Goal: Communication & Community: Ask a question

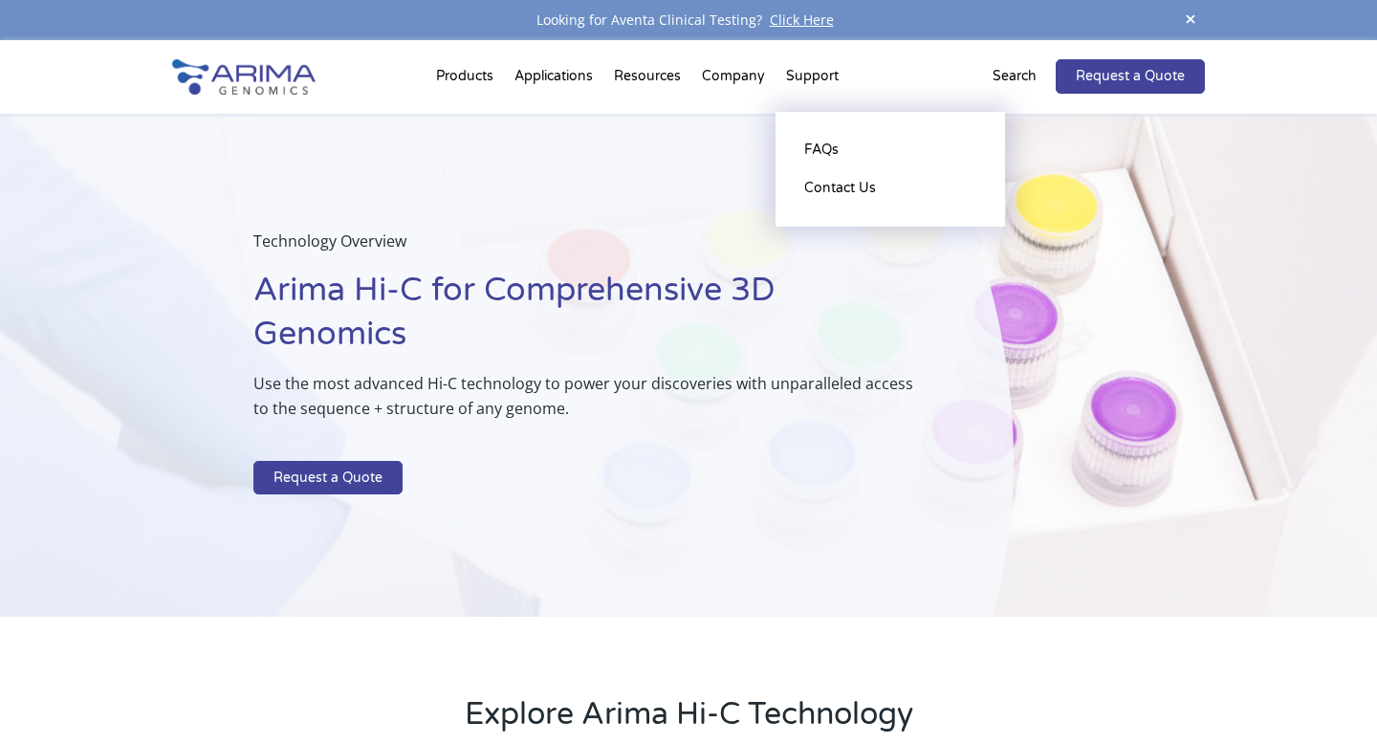
click at [816, 78] on li "Support FAQs Contact Us" at bounding box center [813, 80] width 74 height 65
click at [830, 186] on link "Contact Us" at bounding box center [890, 188] width 191 height 38
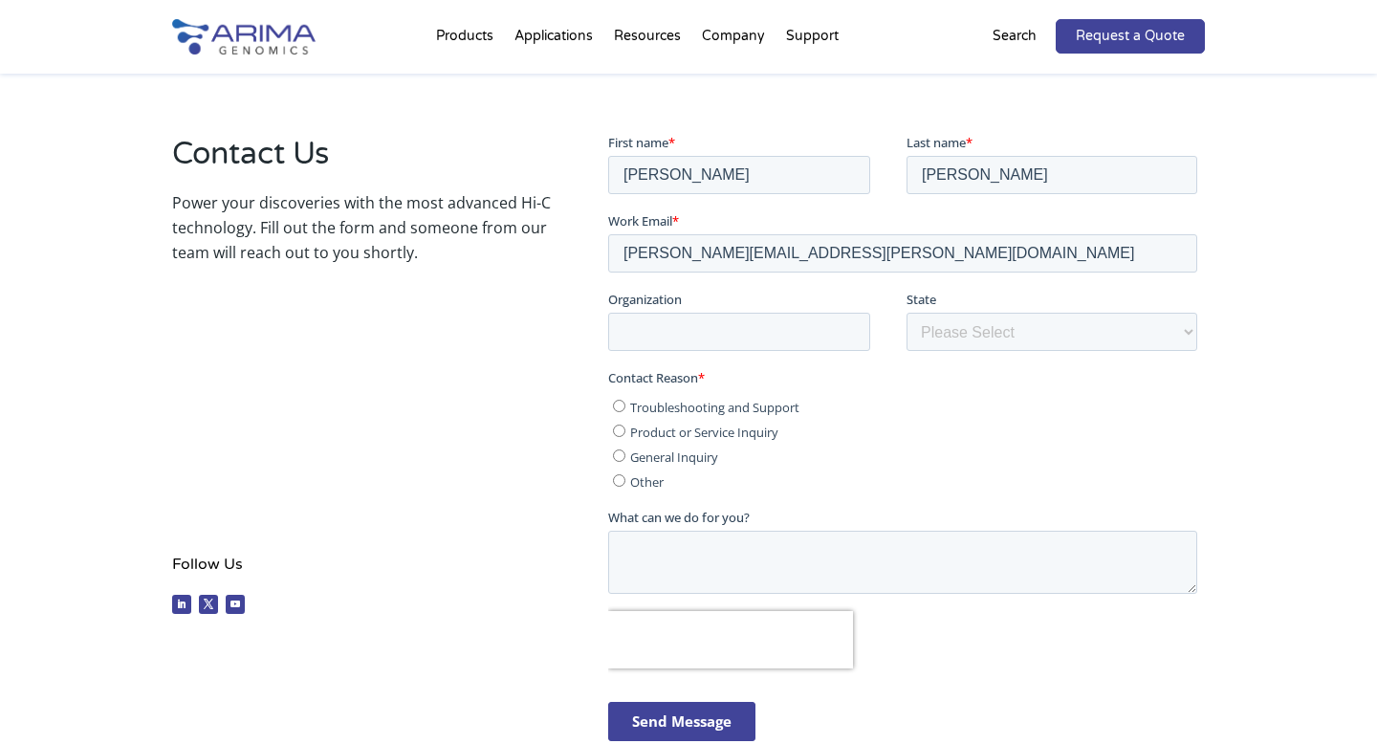
scroll to position [333, 0]
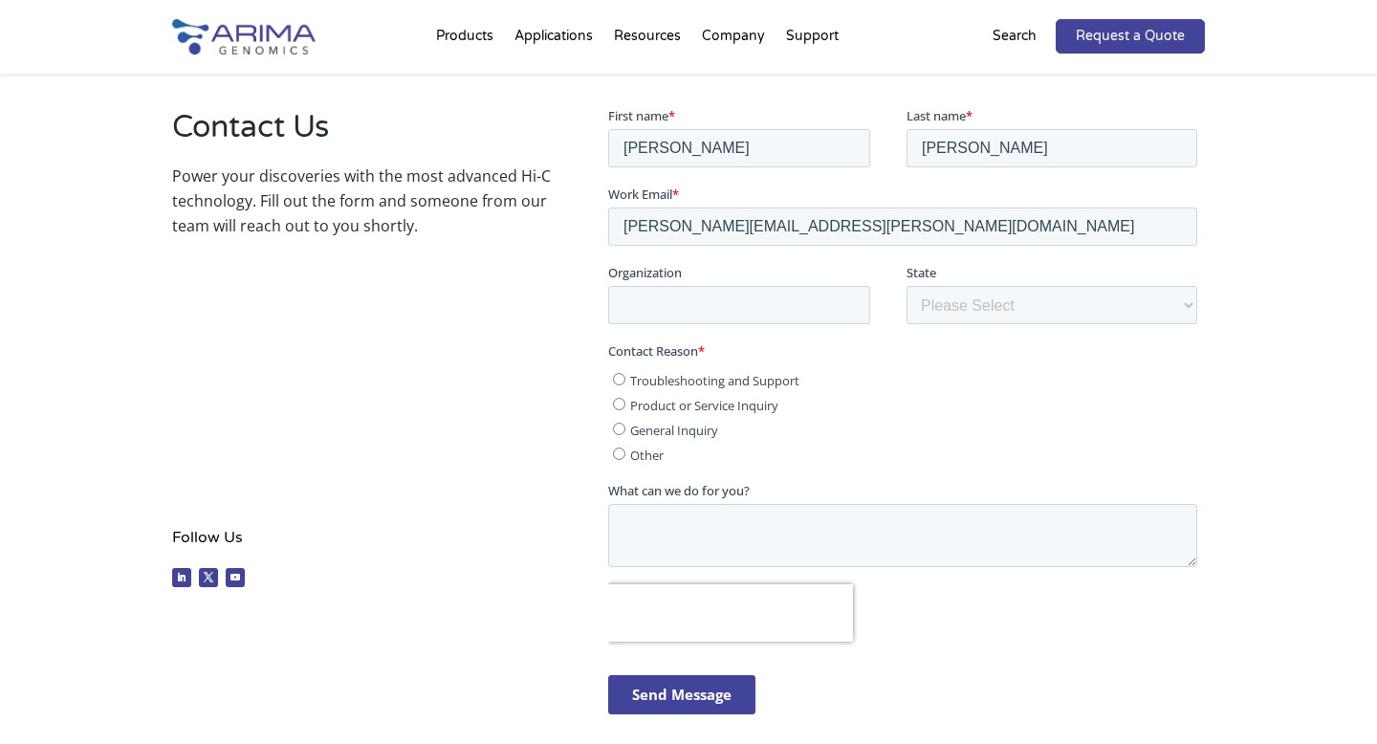
click at [615, 384] on input "Troubleshooting and Support" at bounding box center [618, 378] width 12 height 12
radio input "true"
click at [772, 529] on textarea "What can we do for you?" at bounding box center [901, 534] width 589 height 63
paste textarea "Hi Support, I would like to share the FAST QC report with you for the scorpion …"
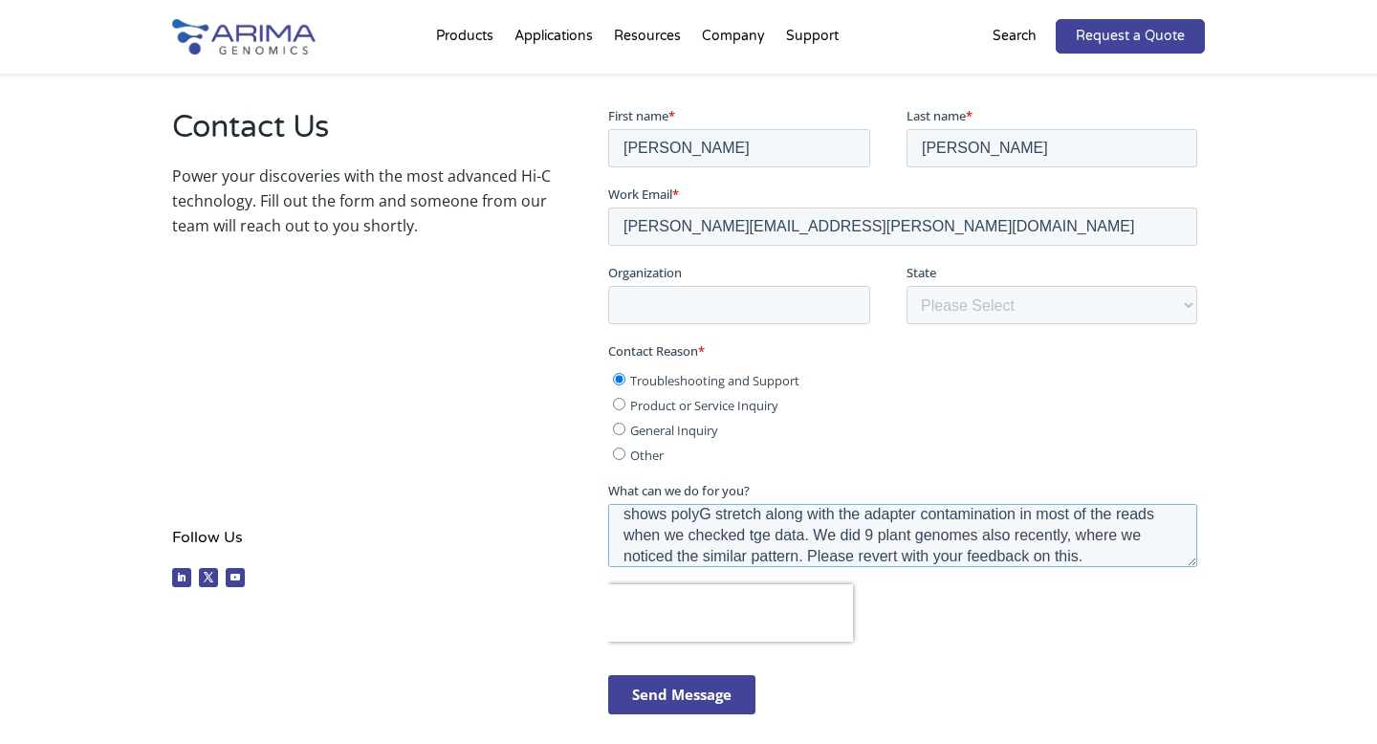
scroll to position [77, 0]
click at [766, 537] on textarea "Hi Support, I would like to share the FAST QC report with you for the scorpion …" at bounding box center [901, 534] width 589 height 63
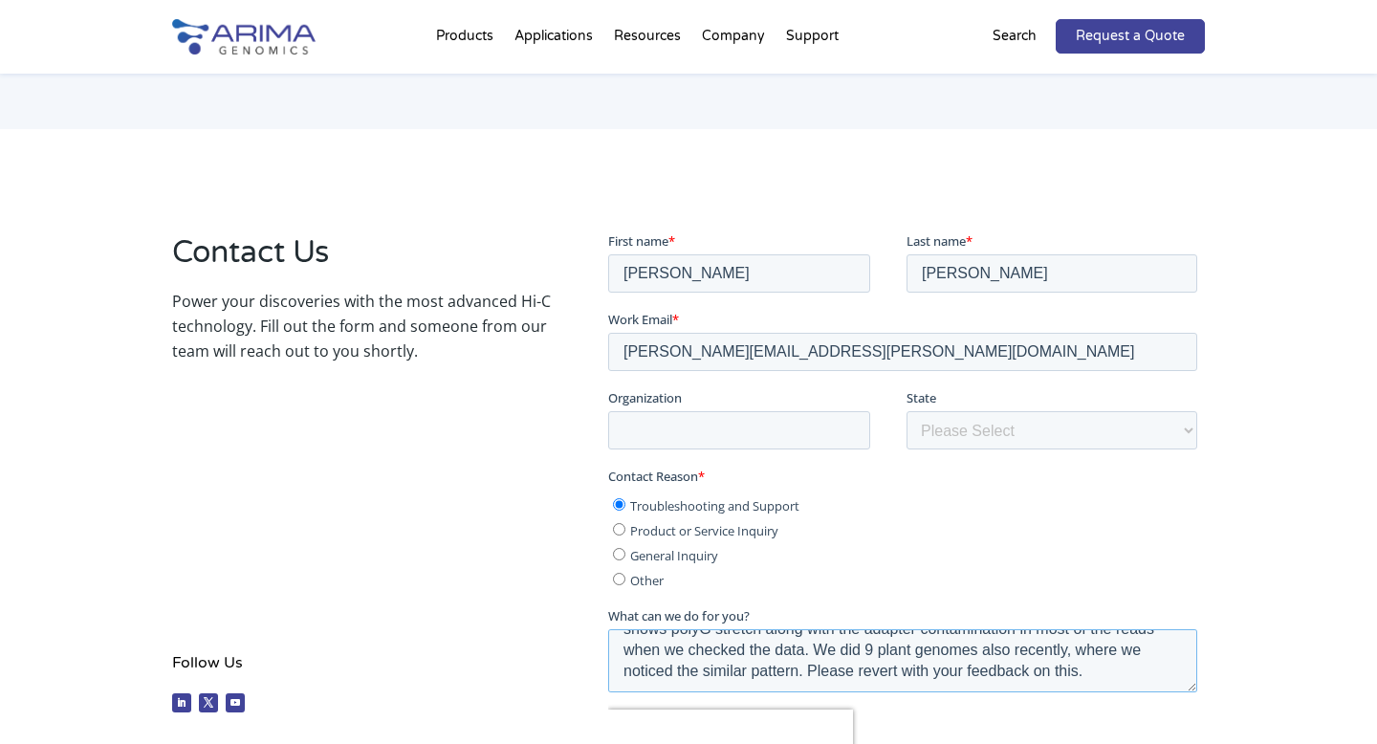
scroll to position [211, 0]
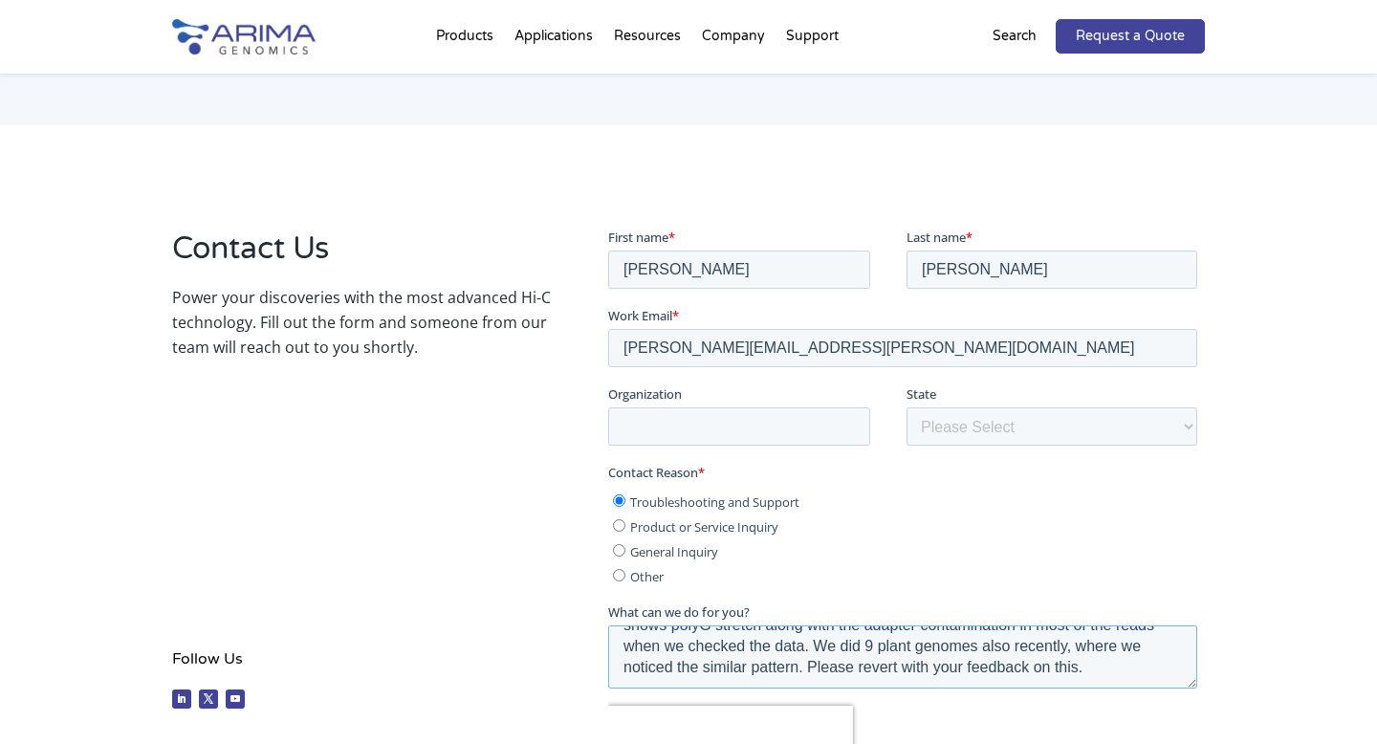
type textarea "Hi Support, I would like to share the FAST QC report with you for the scorpion …"
click at [837, 421] on input "Organization" at bounding box center [738, 425] width 262 height 38
type input "Signios Bio"
click at [1037, 423] on select "Please Select Other/Non-US Alabama Alaska Arizona Arkansas California Colorado …" at bounding box center [1051, 425] width 291 height 38
select select "California"
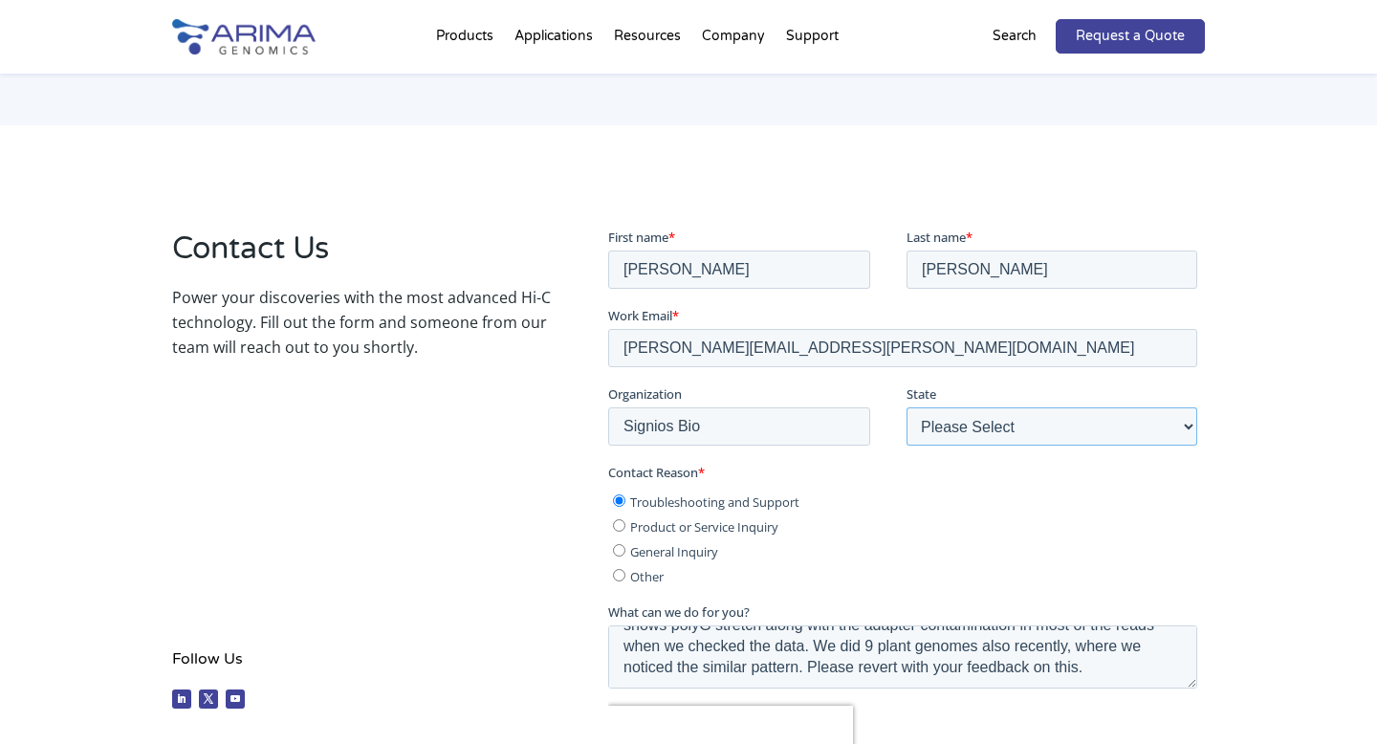
click at [906, 406] on select "Please Select Other/Non-US Alabama Alaska Arizona Arkansas California Colorado …" at bounding box center [1051, 425] width 291 height 38
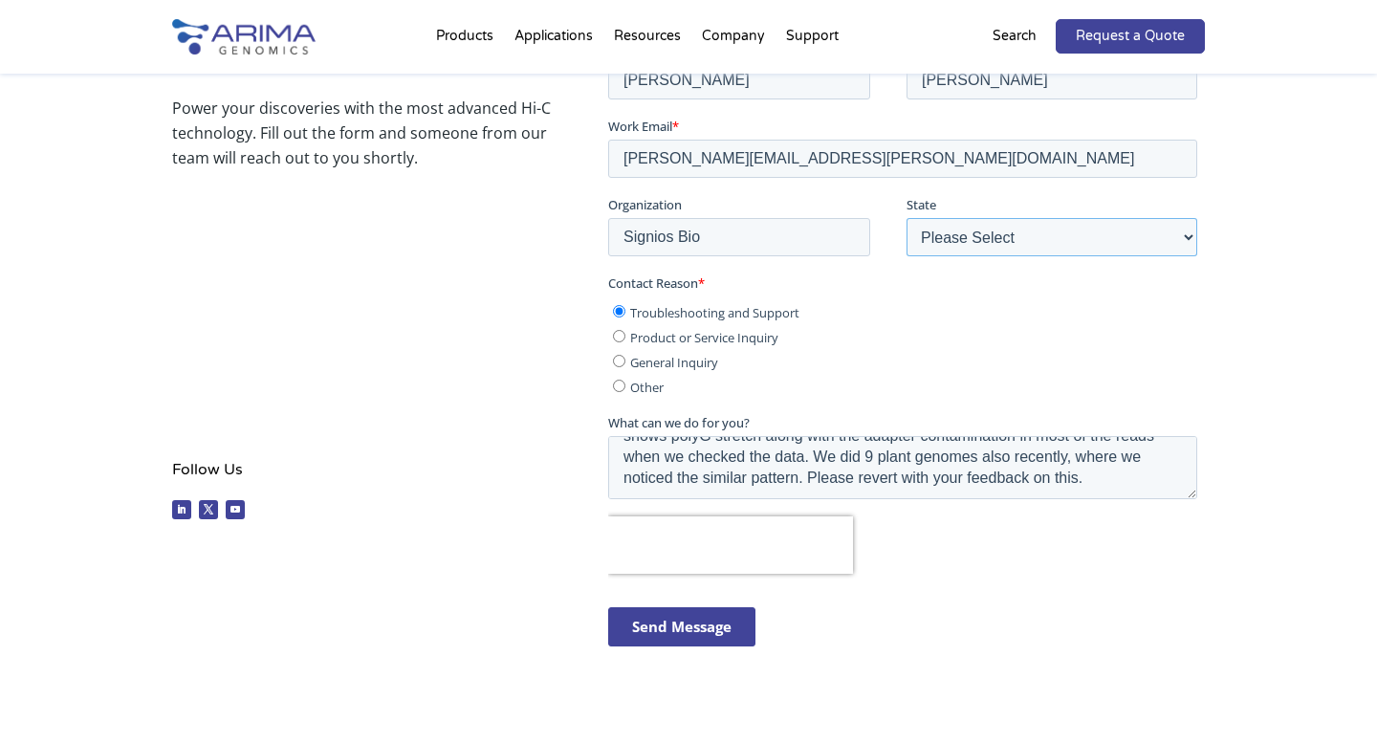
scroll to position [439, 0]
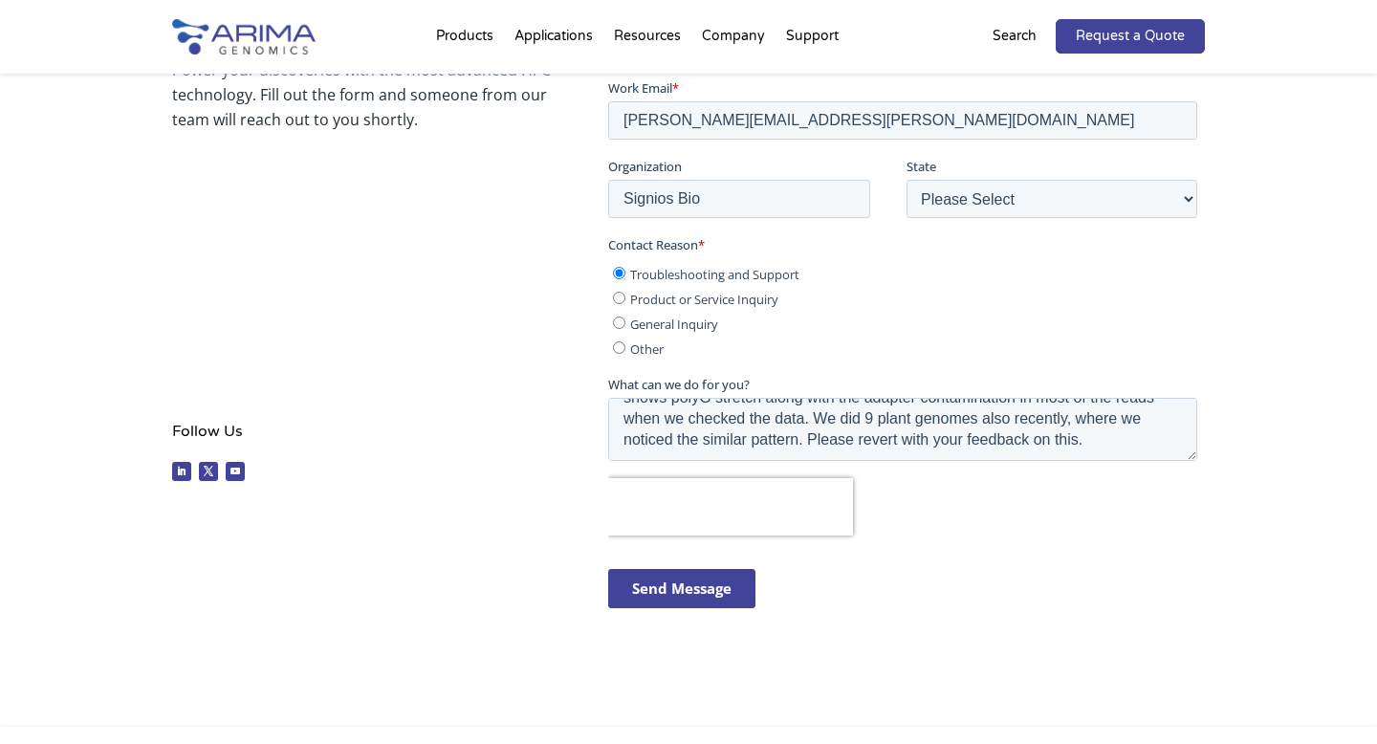
click at [672, 583] on input "Send Message" at bounding box center [680, 588] width 147 height 39
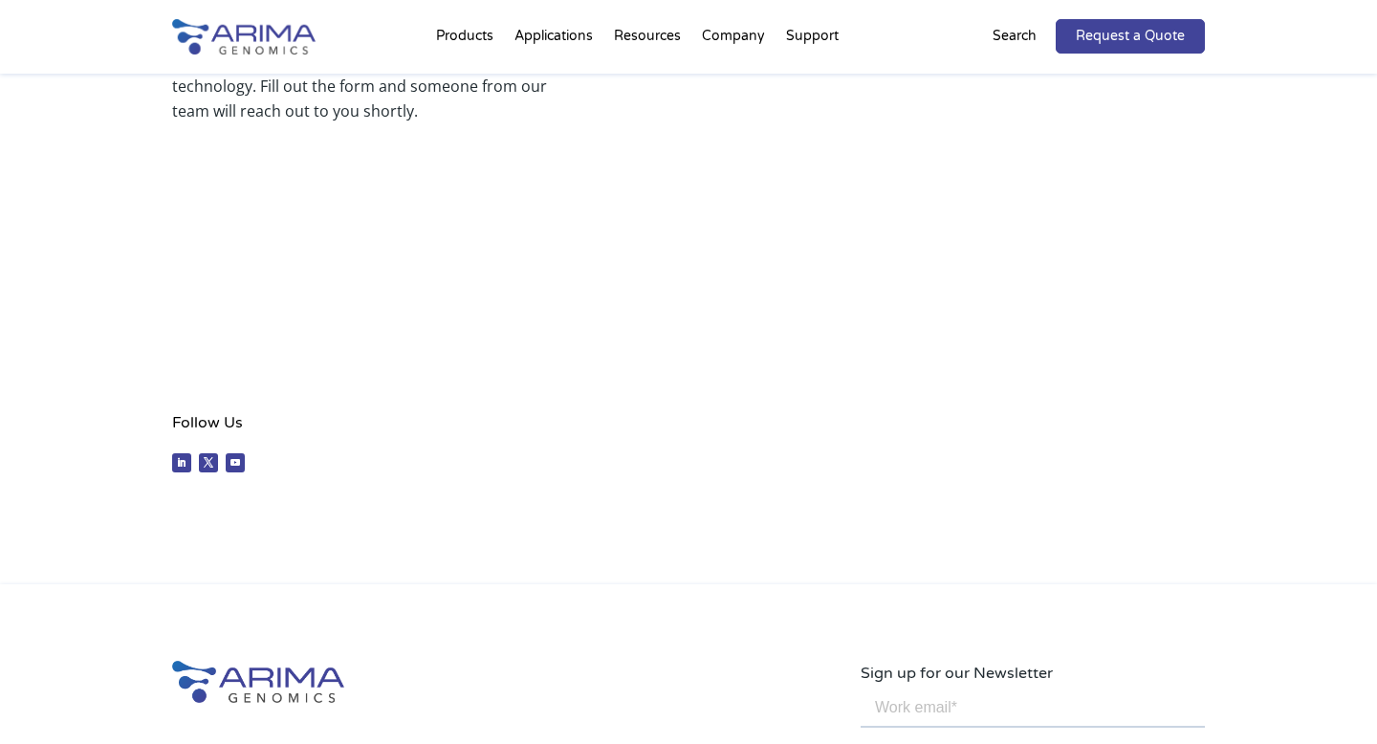
scroll to position [449, 0]
